Goal: Find specific page/section: Find specific page/section

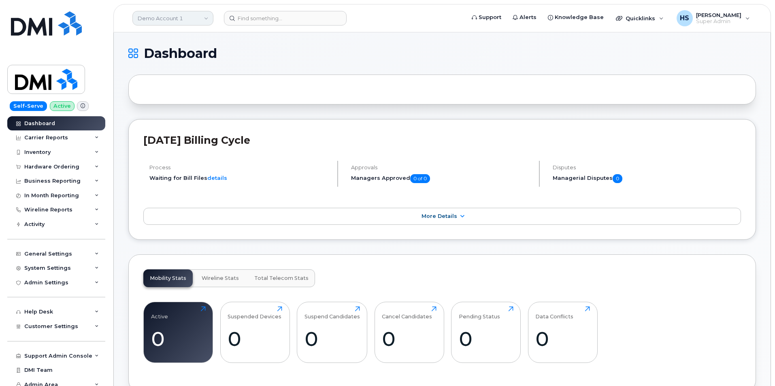
click at [152, 23] on link "Demo Account 1" at bounding box center [172, 18] width 81 height 15
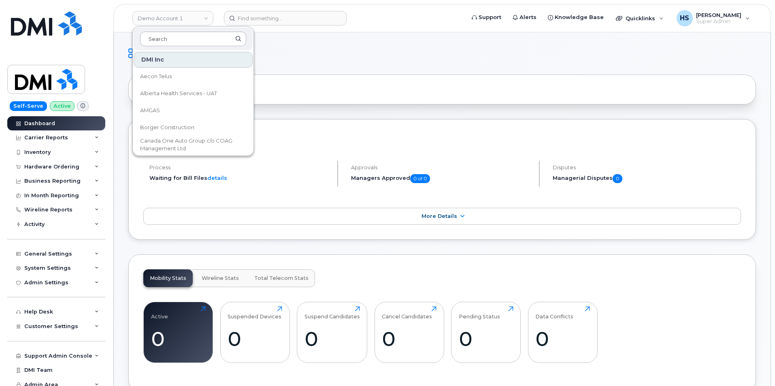
click at [153, 40] on input at bounding box center [193, 39] width 106 height 15
type input "i"
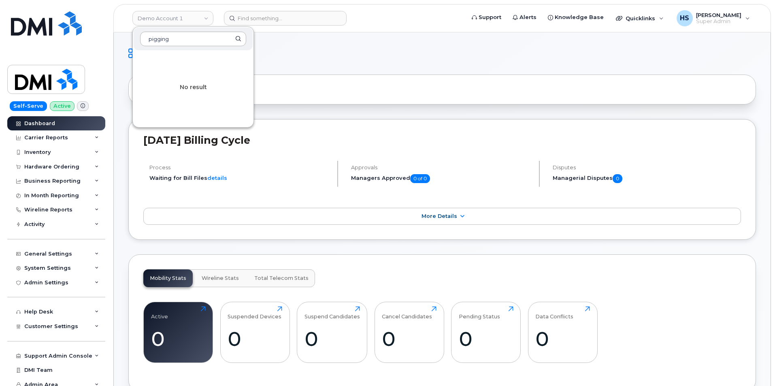
type input "pigging"
drag, startPoint x: 168, startPoint y: 36, endPoint x: 113, endPoint y: 34, distance: 55.5
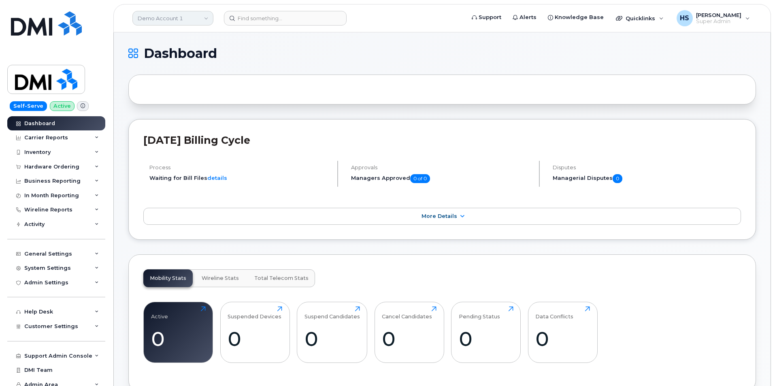
click at [174, 17] on link "Demo Account 1" at bounding box center [172, 18] width 81 height 15
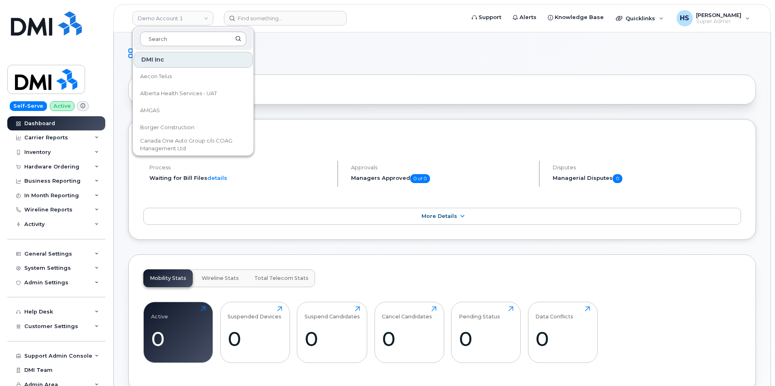
click at [170, 40] on input at bounding box center [193, 39] width 106 height 15
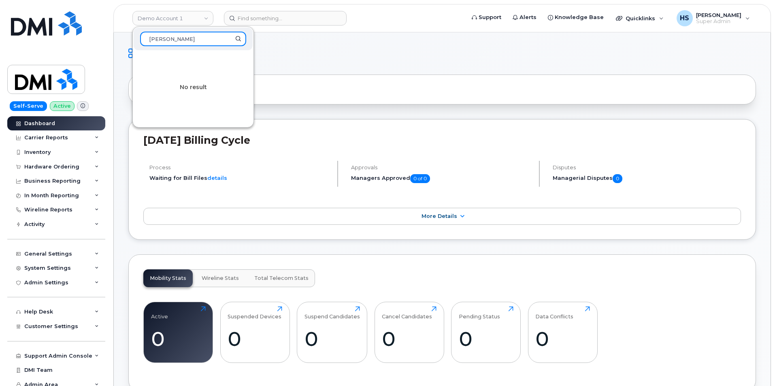
drag, startPoint x: 171, startPoint y: 39, endPoint x: 146, endPoint y: 38, distance: 24.7
click at [146, 38] on input "[PERSON_NAME]" at bounding box center [193, 39] width 106 height 15
click at [168, 40] on input "tc" at bounding box center [193, 39] width 106 height 15
drag, startPoint x: 170, startPoint y: 40, endPoint x: 144, endPoint y: 39, distance: 26.7
click at [144, 39] on input "tc" at bounding box center [193, 39] width 106 height 15
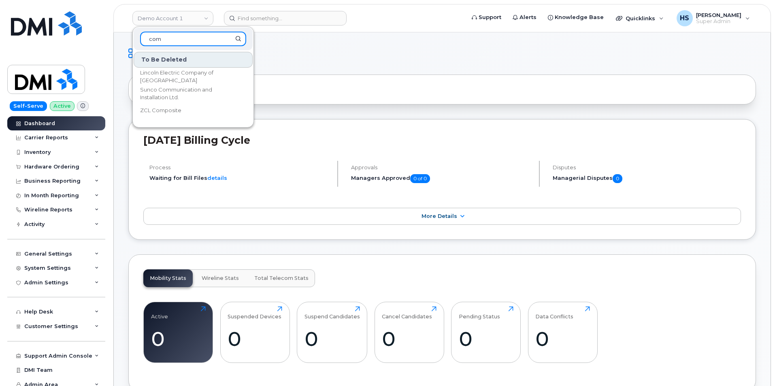
drag, startPoint x: 179, startPoint y: 36, endPoint x: 144, endPoint y: 37, distance: 35.6
click at [144, 37] on input "com" at bounding box center [193, 39] width 106 height 15
paste input "Compuvision"
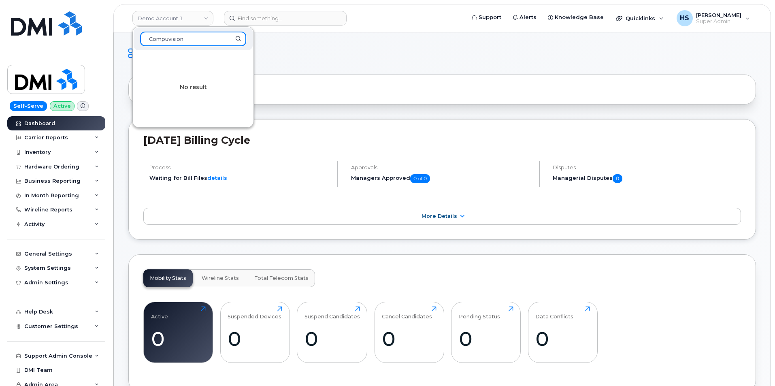
type input "Compuvision"
click at [181, 19] on link "Demo Account 1" at bounding box center [172, 18] width 81 height 15
click at [186, 21] on link "Demo Account 1" at bounding box center [172, 18] width 81 height 15
click at [311, 56] on h1 "Dashboard" at bounding box center [439, 53] width 623 height 13
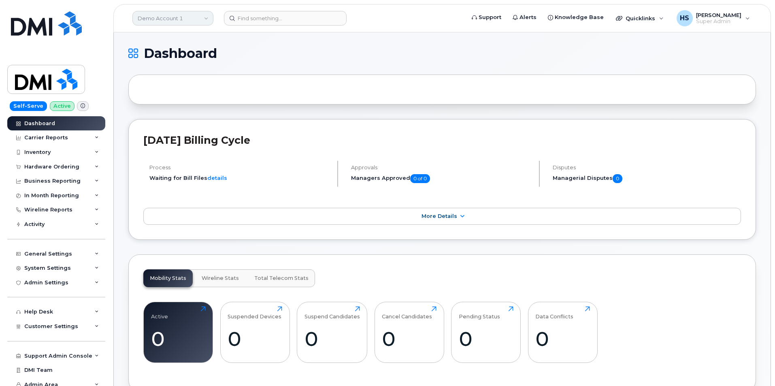
click at [186, 20] on link "Demo Account 1" at bounding box center [172, 18] width 81 height 15
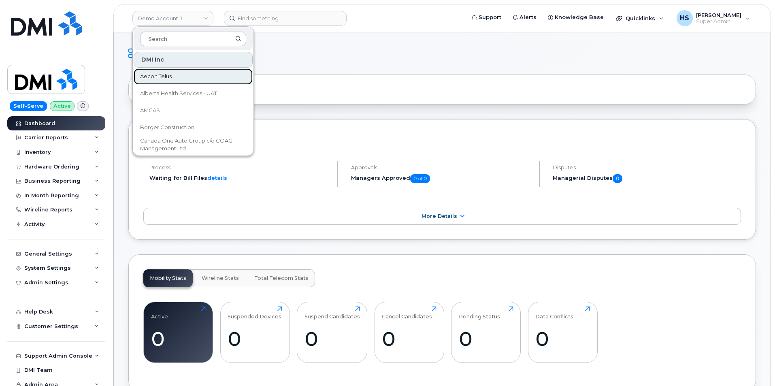
click at [158, 74] on span "Aecon Telus" at bounding box center [156, 76] width 32 height 8
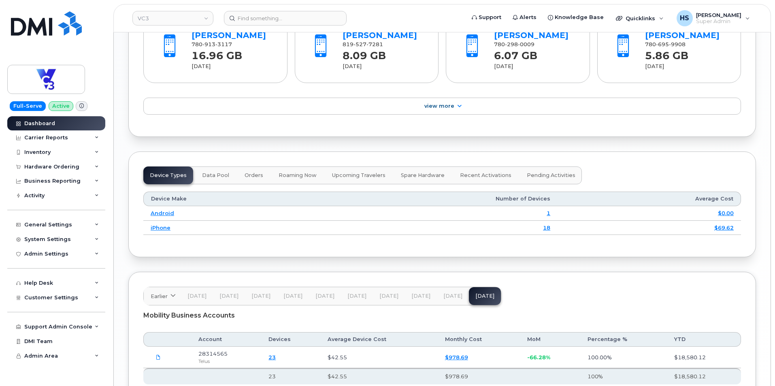
scroll to position [962, 0]
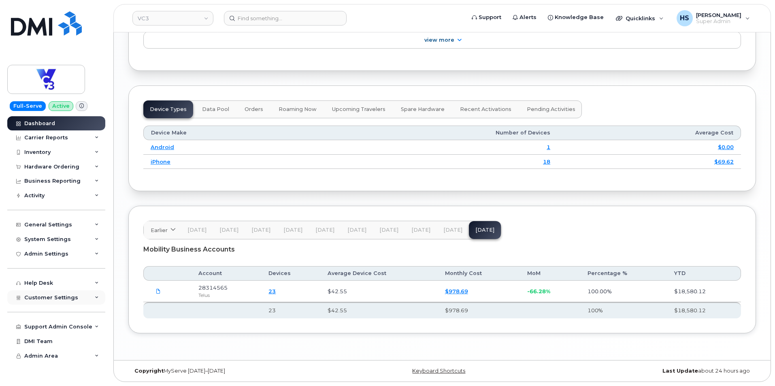
click at [66, 293] on div "Customer Settings" at bounding box center [56, 297] width 98 height 15
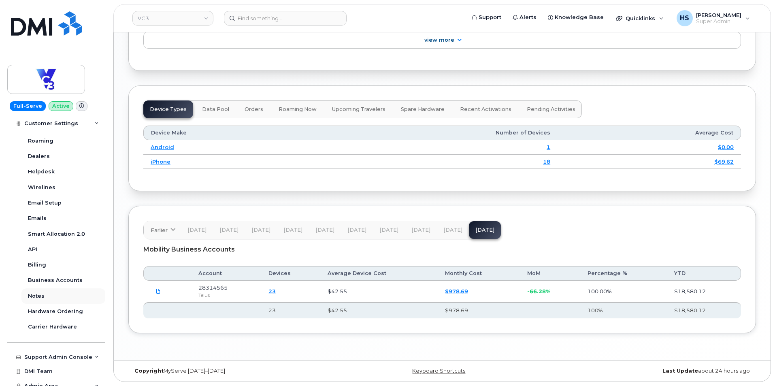
scroll to position [209, 0]
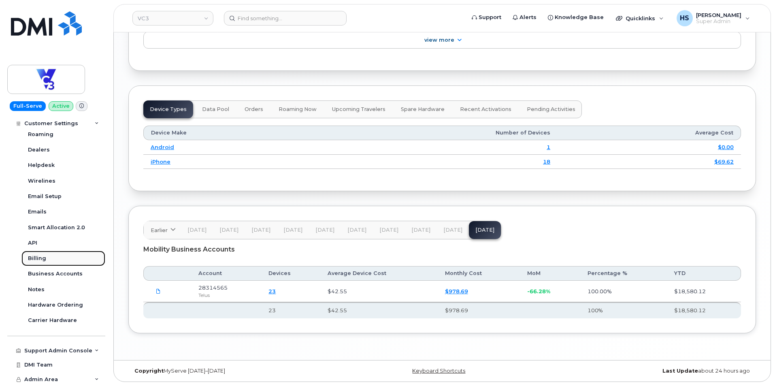
click at [39, 258] on div "Billing" at bounding box center [37, 258] width 18 height 7
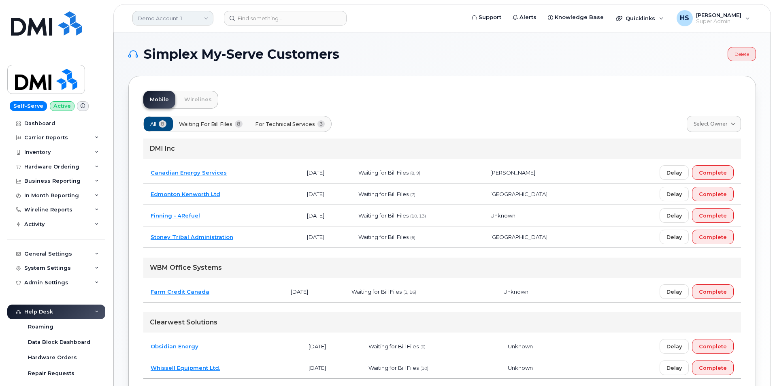
click at [168, 18] on link "Demo Account 1" at bounding box center [172, 18] width 81 height 15
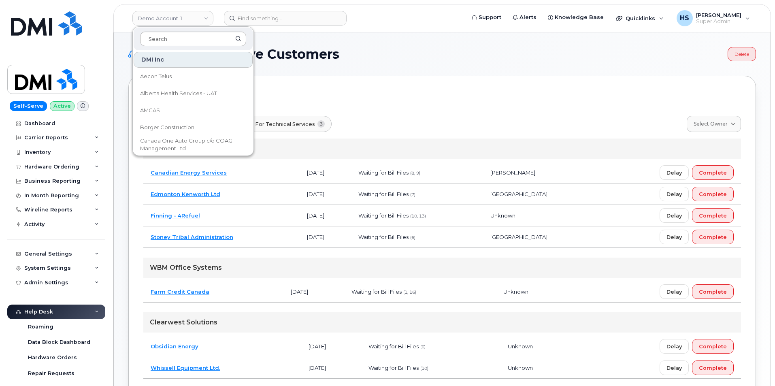
click at [168, 40] on input at bounding box center [193, 39] width 106 height 15
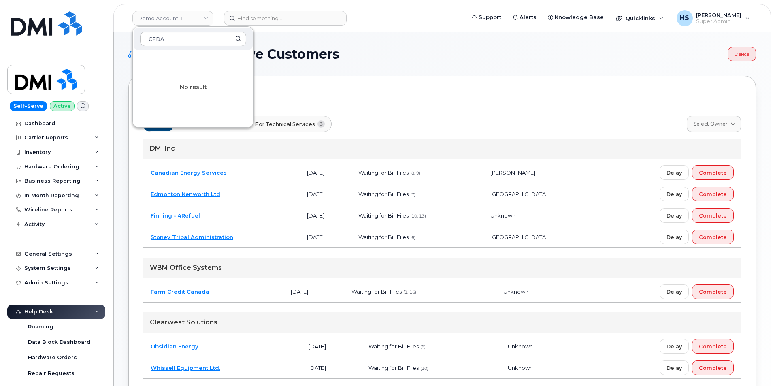
type input "CEDA"
